Goal: Task Accomplishment & Management: Use online tool/utility

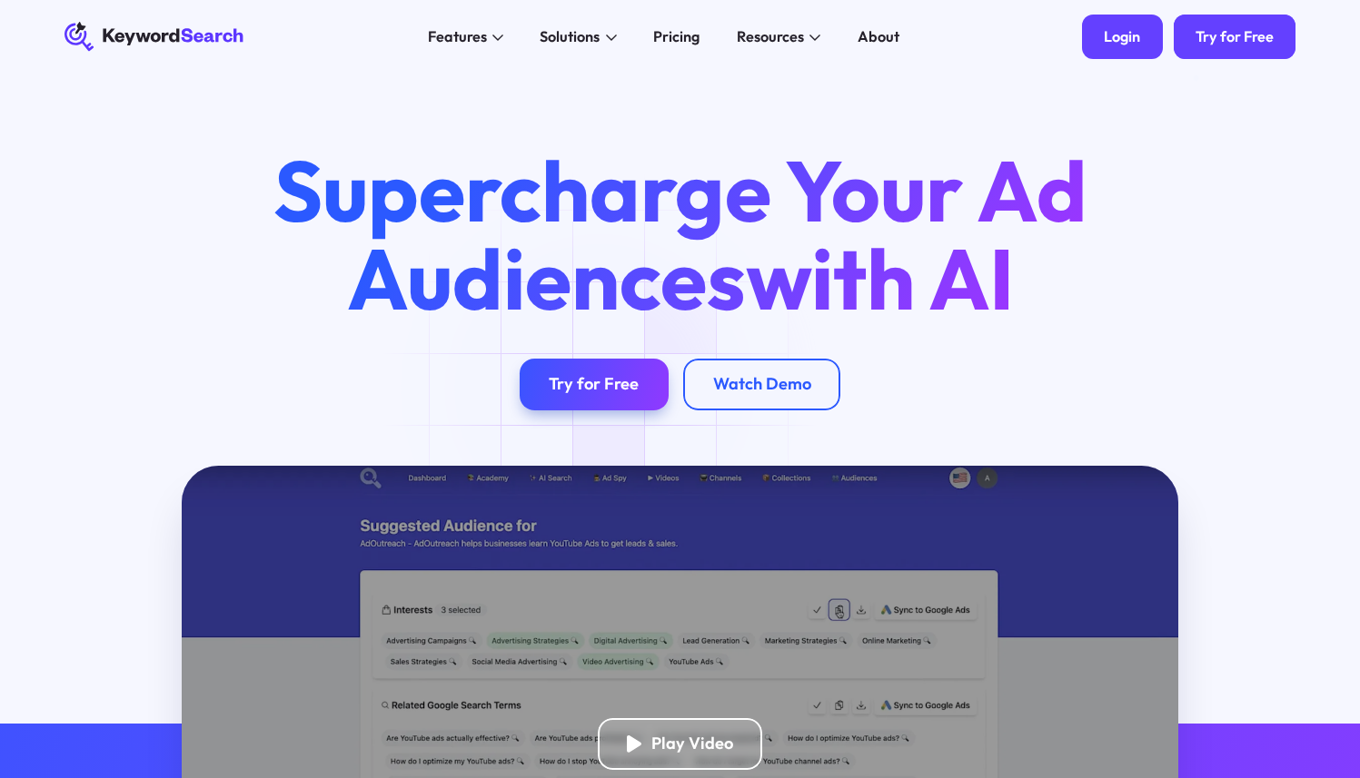
click at [1127, 28] on div "Login" at bounding box center [1122, 36] width 36 height 18
